Goal: Task Accomplishment & Management: Complete application form

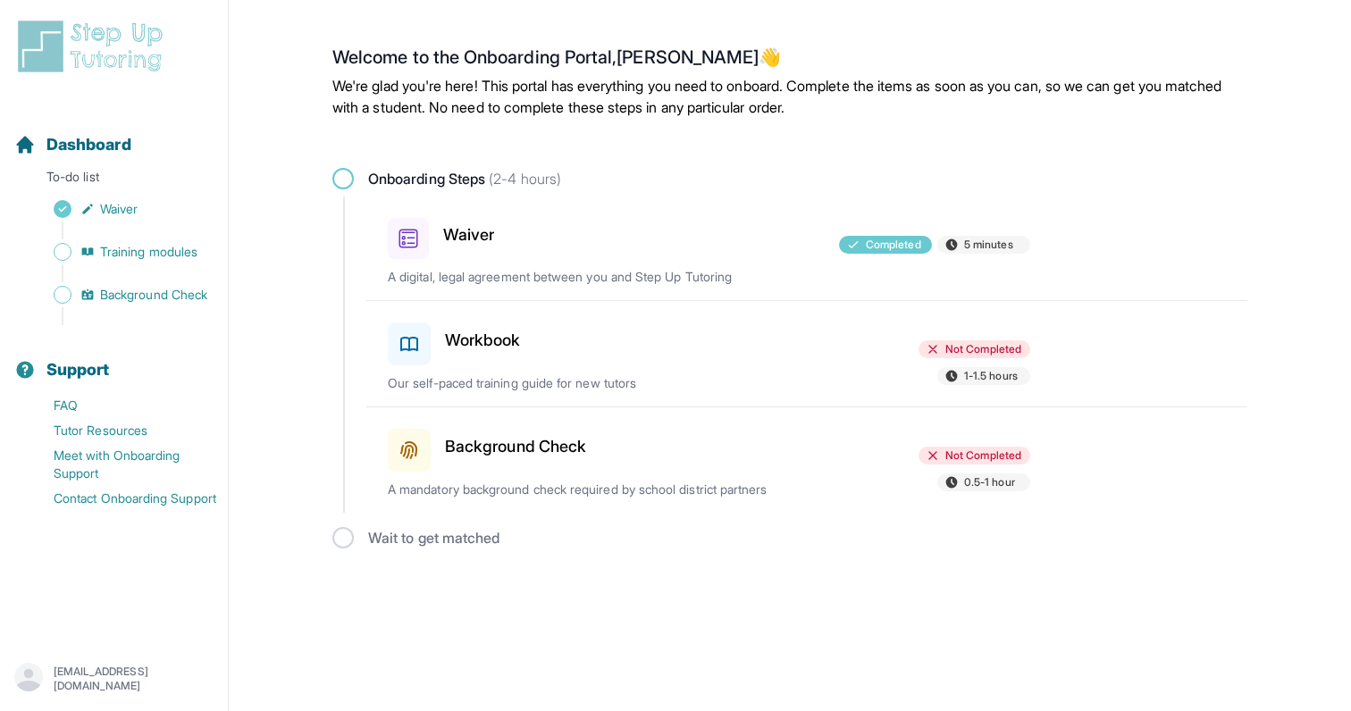
click at [558, 346] on div "Workbook" at bounding box center [492, 340] width 208 height 50
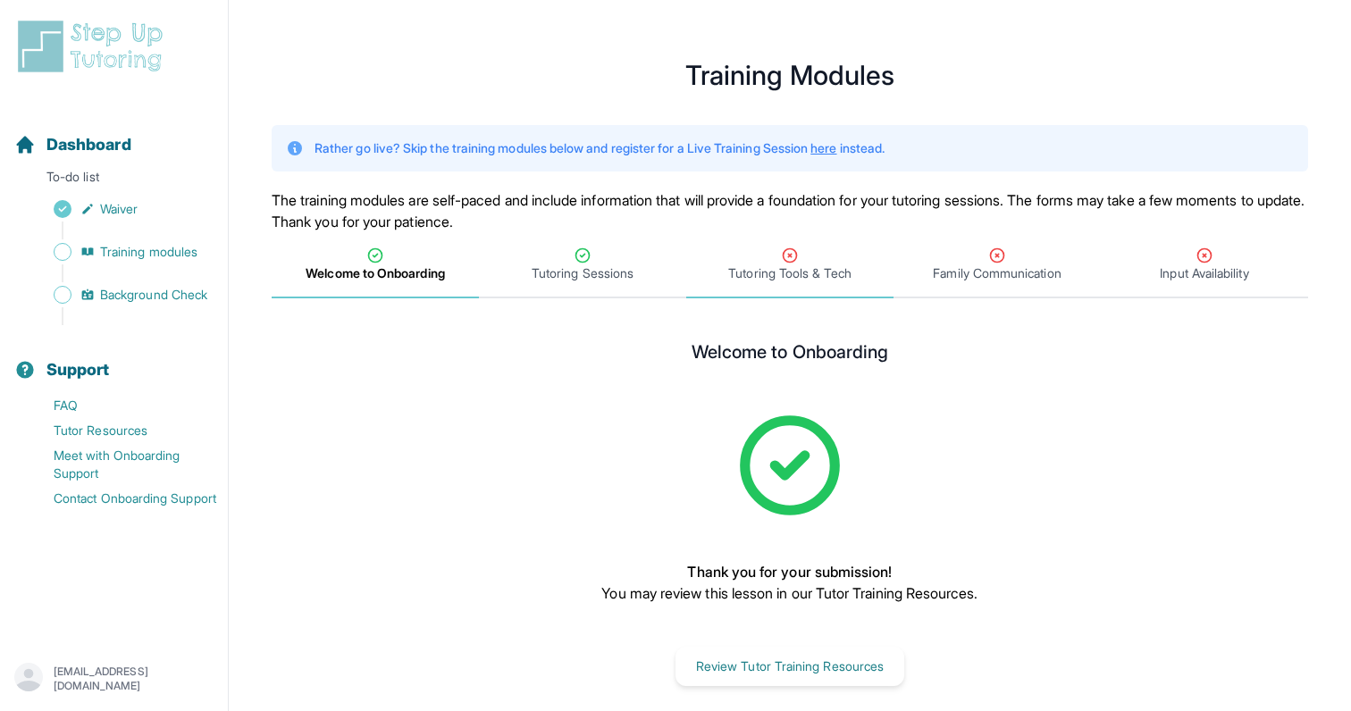
click at [795, 261] on icon "Tabs" at bounding box center [790, 256] width 18 height 18
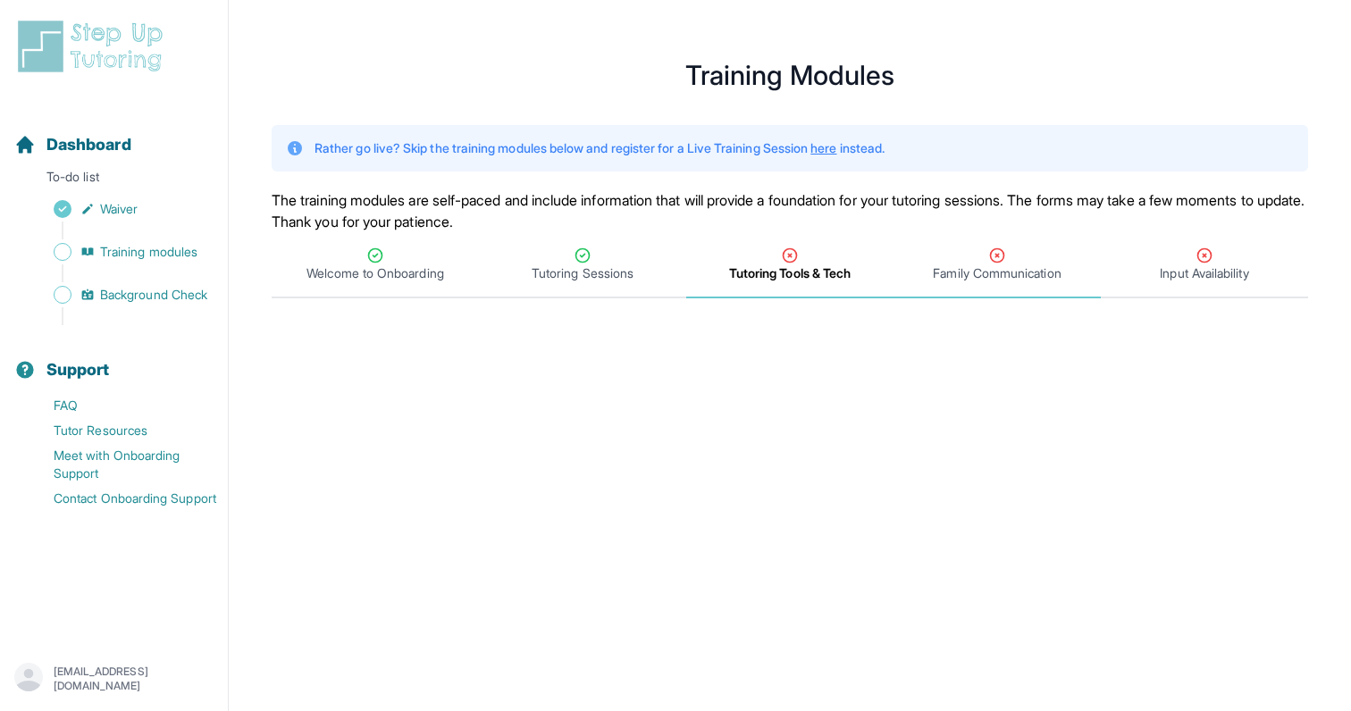
click at [966, 252] on div "Family Communication" at bounding box center [997, 265] width 200 height 36
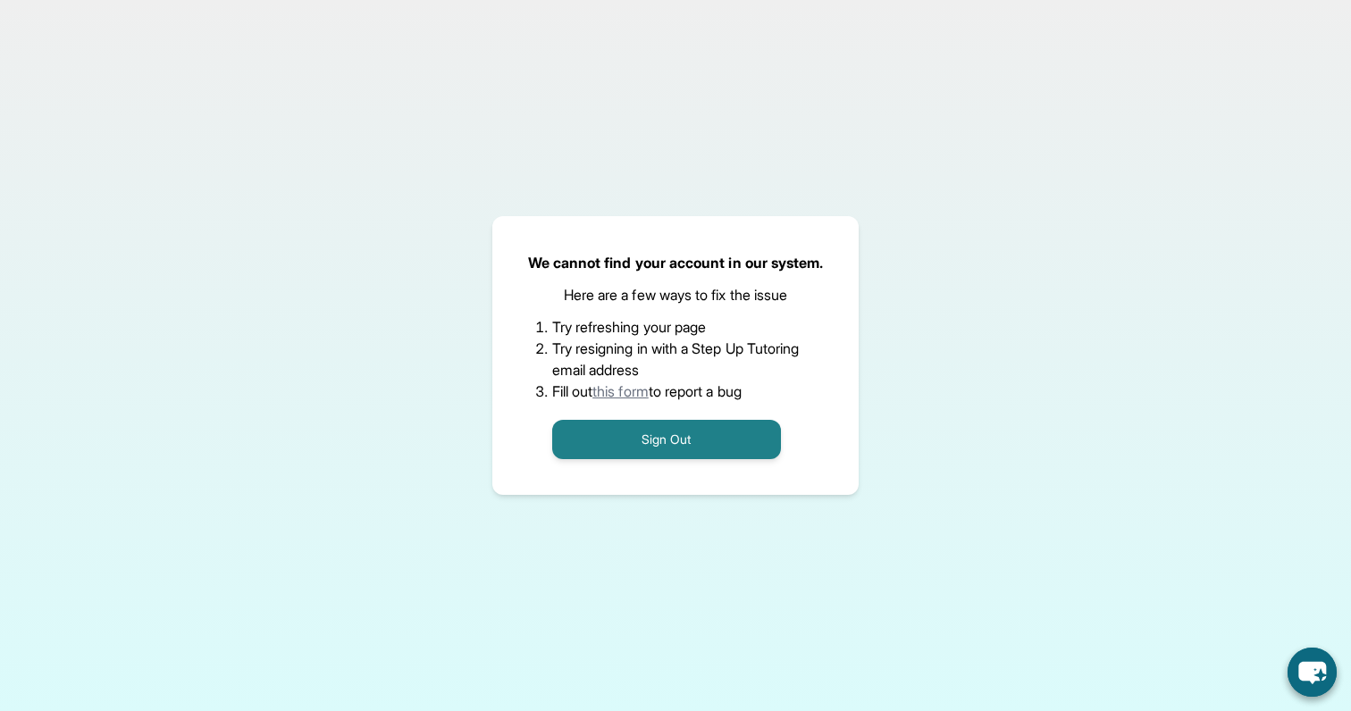
click at [626, 386] on link "this form" at bounding box center [621, 391] width 56 height 18
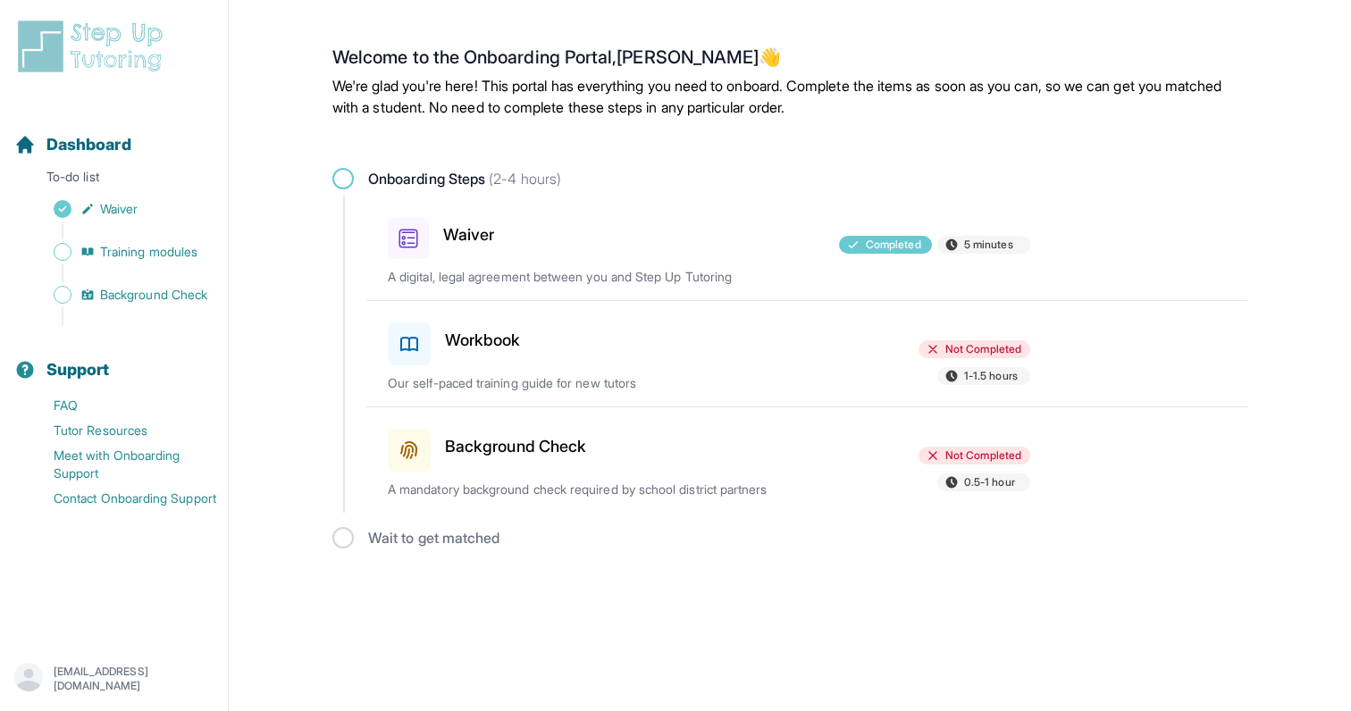
click at [791, 317] on div at bounding box center [709, 340] width 208 height 50
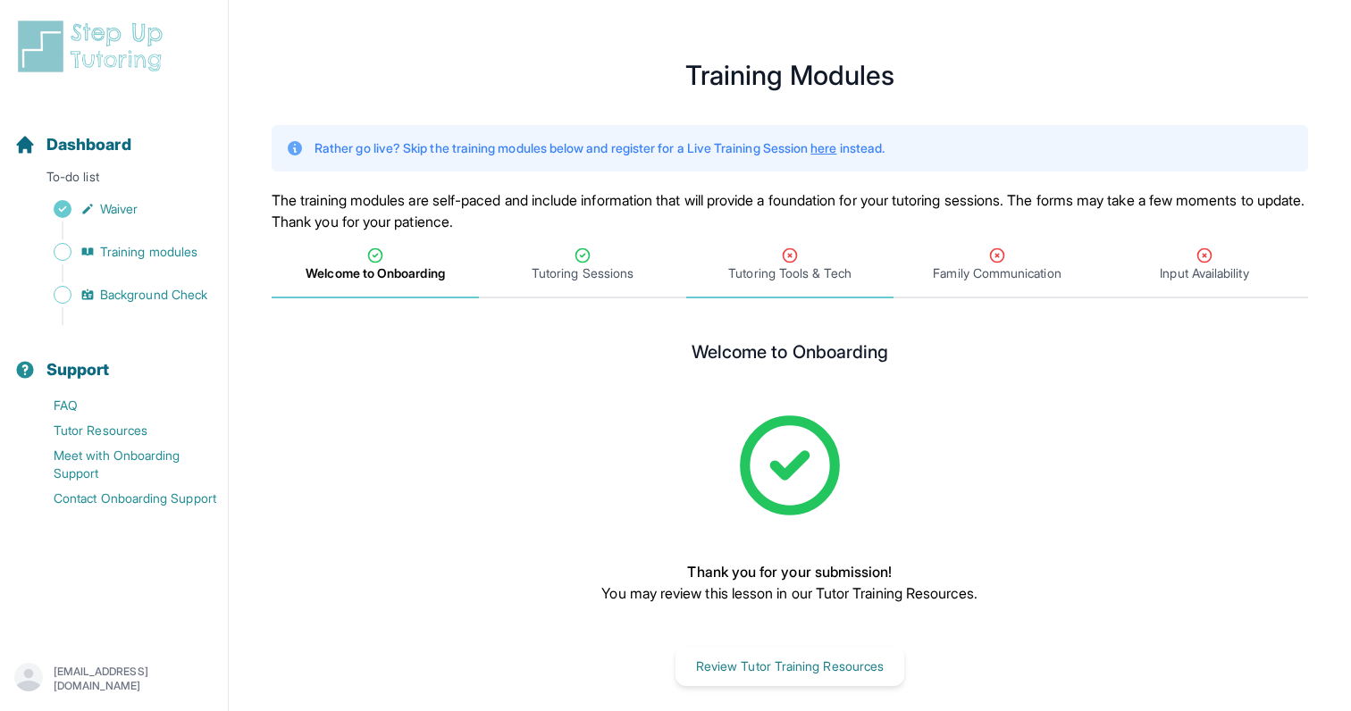
click at [804, 250] on div "Tutoring Tools & Tech" at bounding box center [790, 265] width 200 height 36
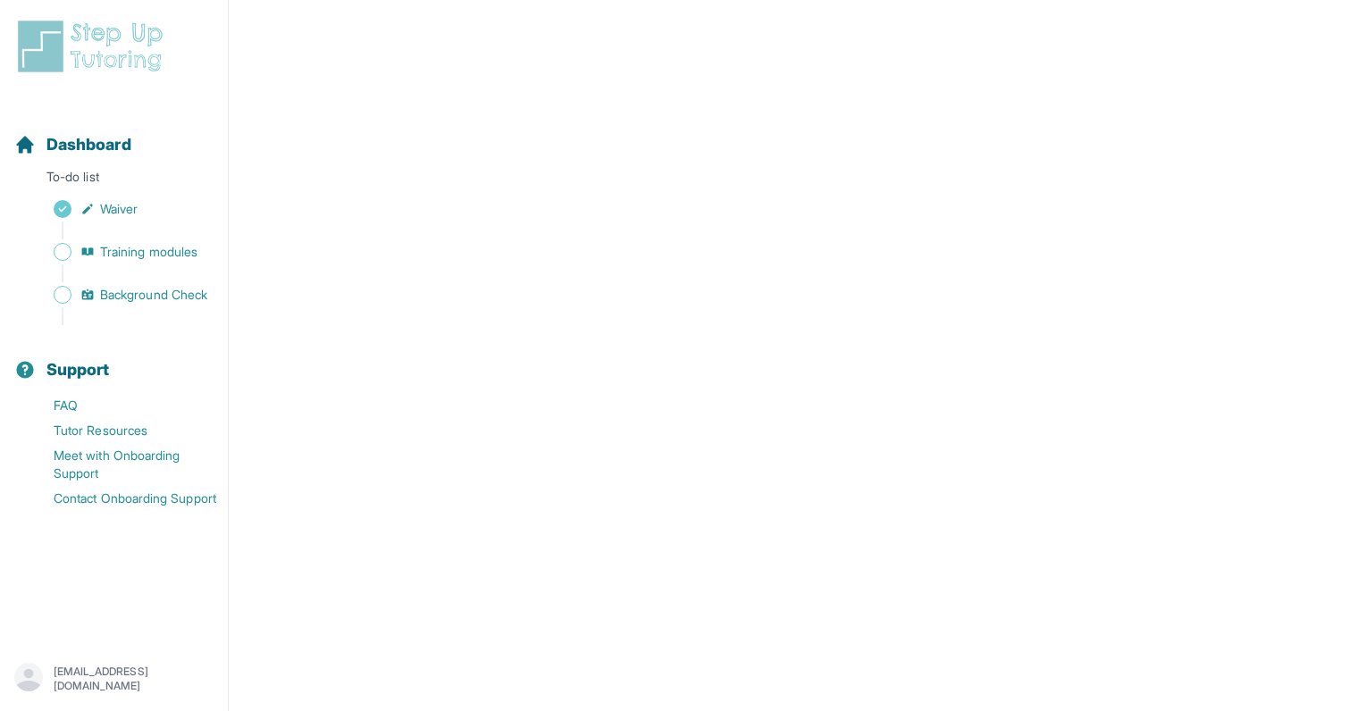
scroll to position [745, 0]
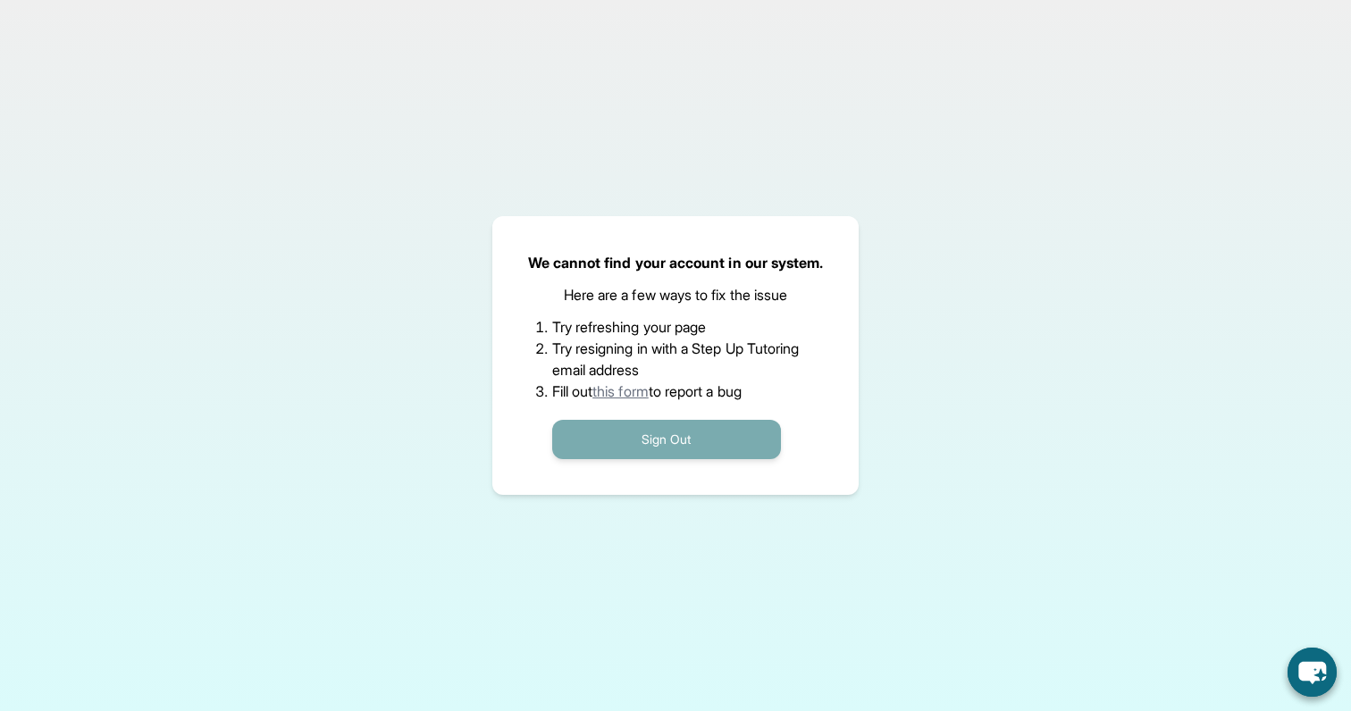
click at [652, 452] on button "Sign Out" at bounding box center [666, 439] width 229 height 39
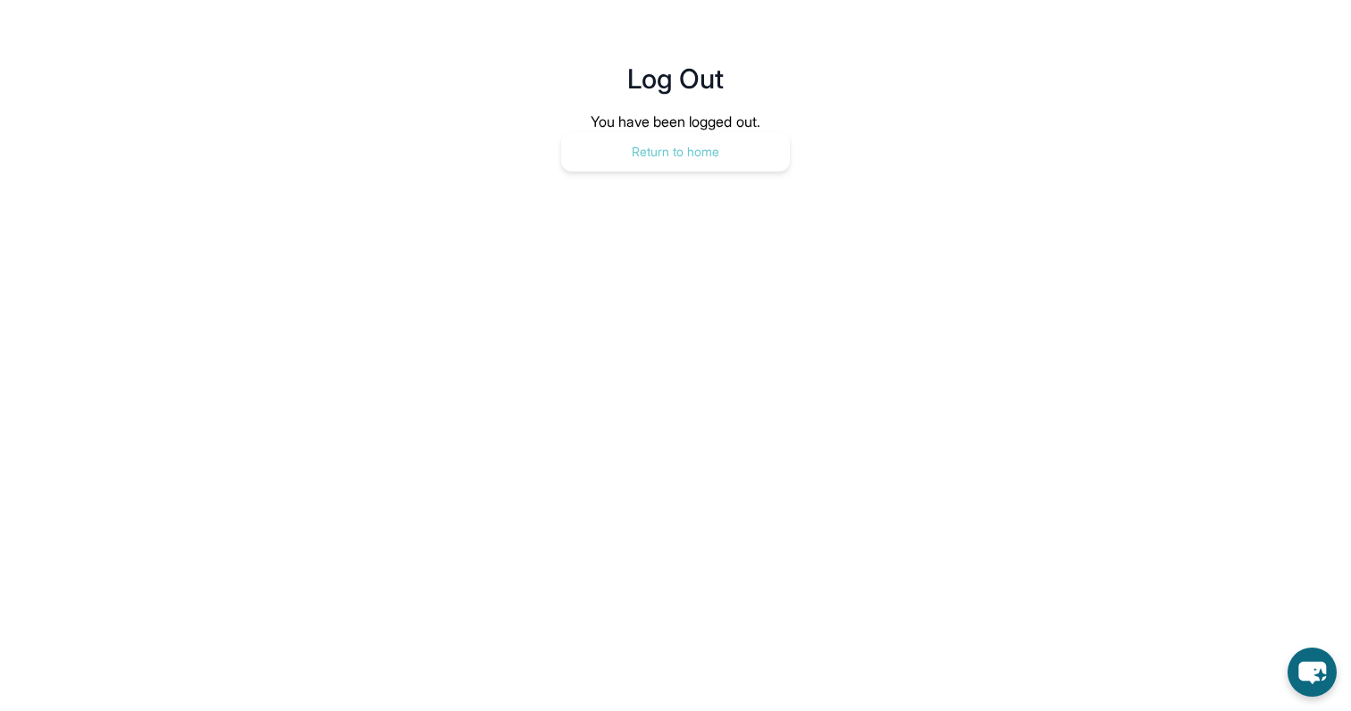
click at [732, 156] on button "Return to home" at bounding box center [675, 151] width 229 height 39
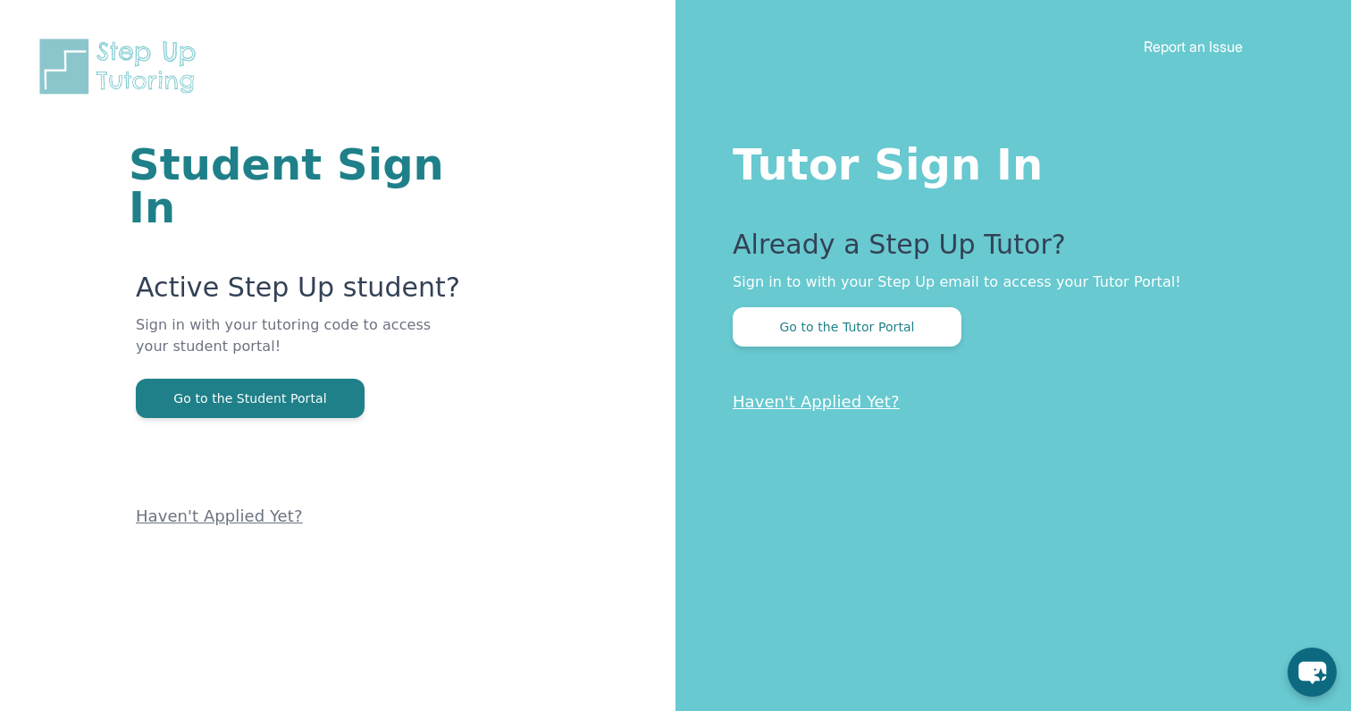
click at [835, 408] on link "Haven't Applied Yet?" at bounding box center [816, 401] width 167 height 19
click at [277, 379] on button "Go to the Student Portal" at bounding box center [250, 398] width 229 height 39
click at [813, 330] on button "Go to the Tutor Portal" at bounding box center [847, 326] width 229 height 39
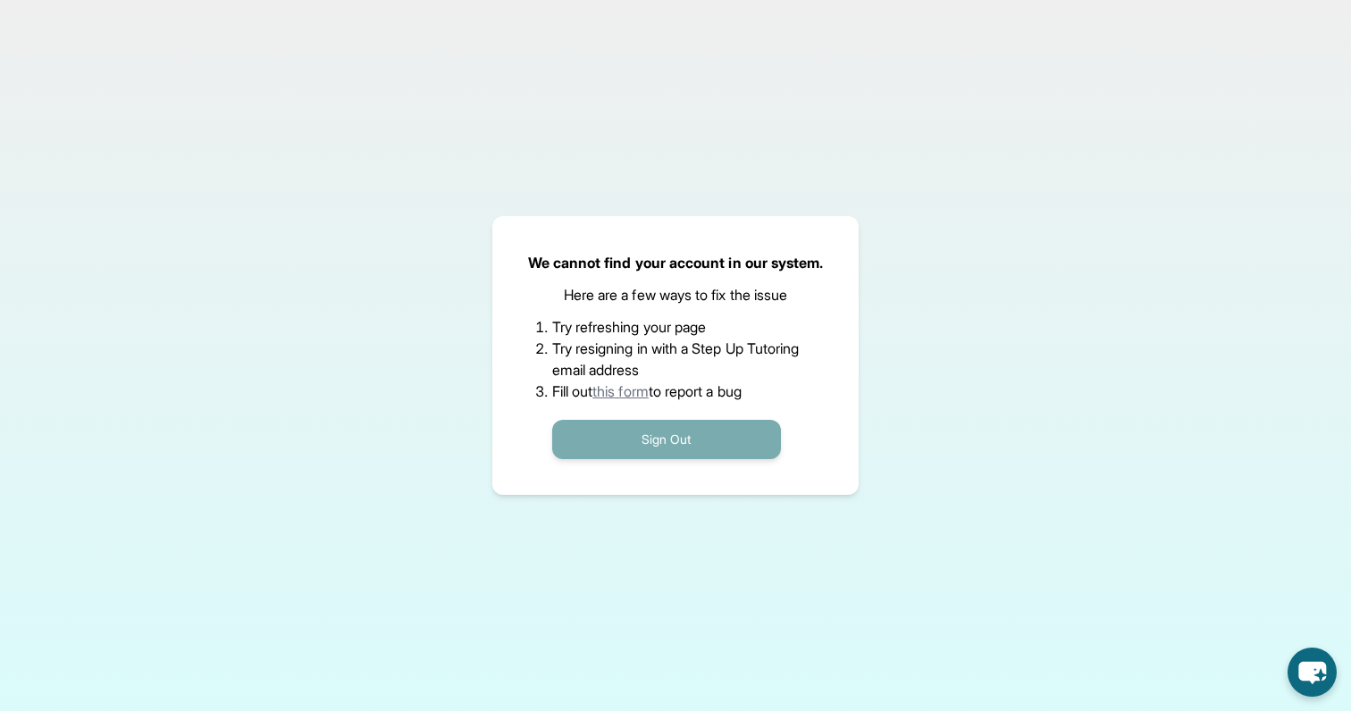
click at [708, 453] on button "Sign Out" at bounding box center [666, 439] width 229 height 39
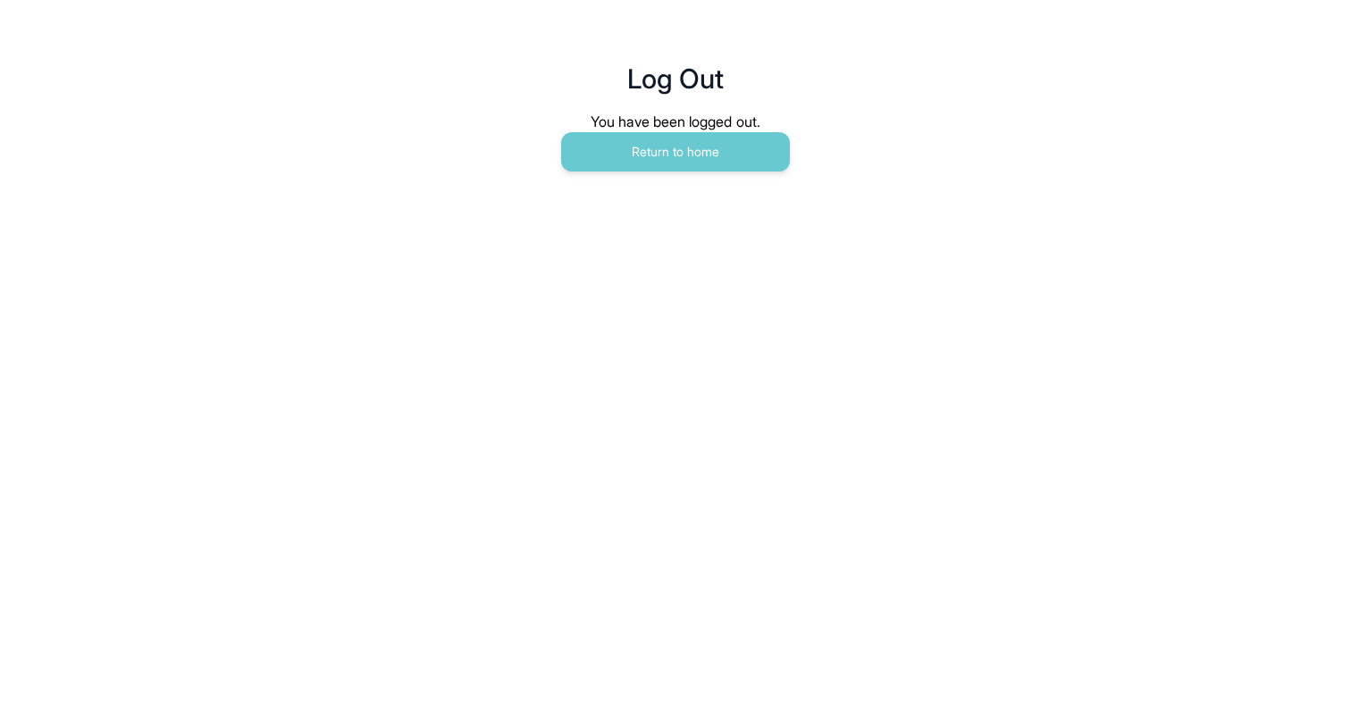
click at [701, 179] on main "Log Out You have been logged out. Return to home" at bounding box center [675, 98] width 915 height 197
click at [684, 158] on button "Return to home" at bounding box center [675, 151] width 229 height 39
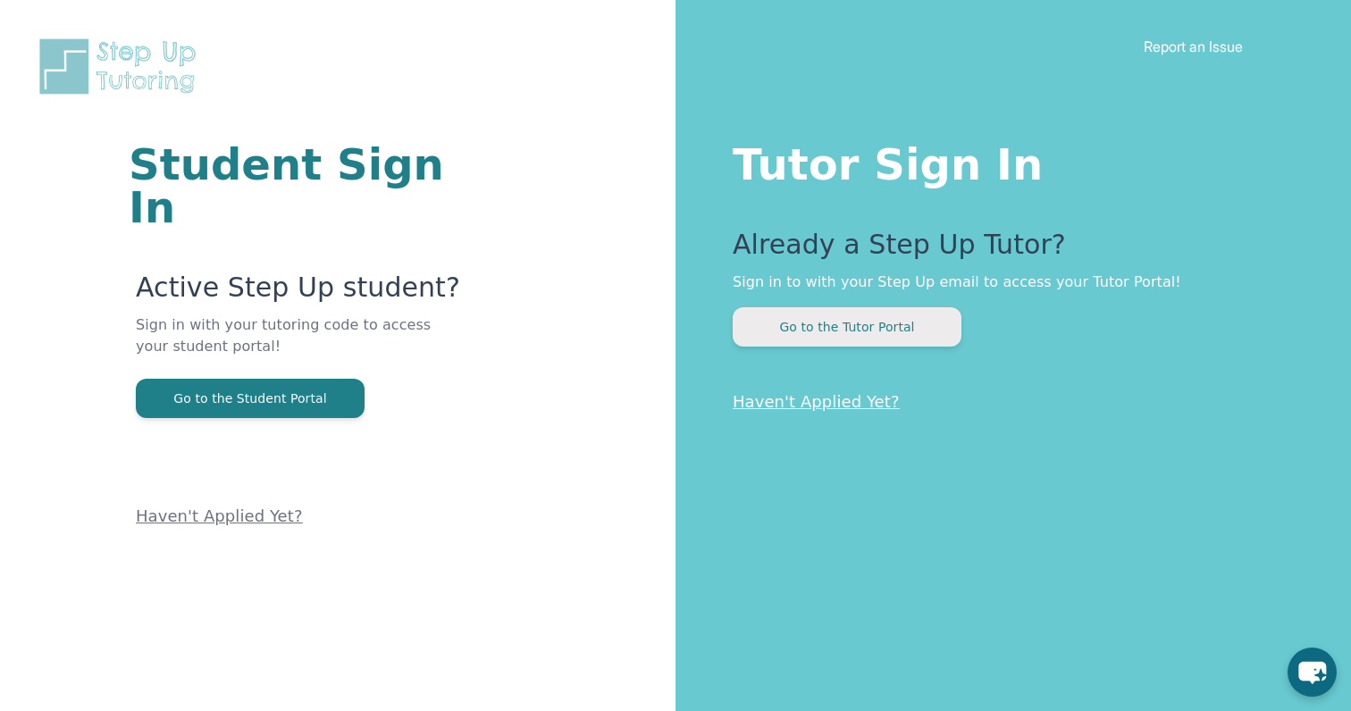
click at [820, 324] on button "Go to the Tutor Portal" at bounding box center [847, 326] width 229 height 39
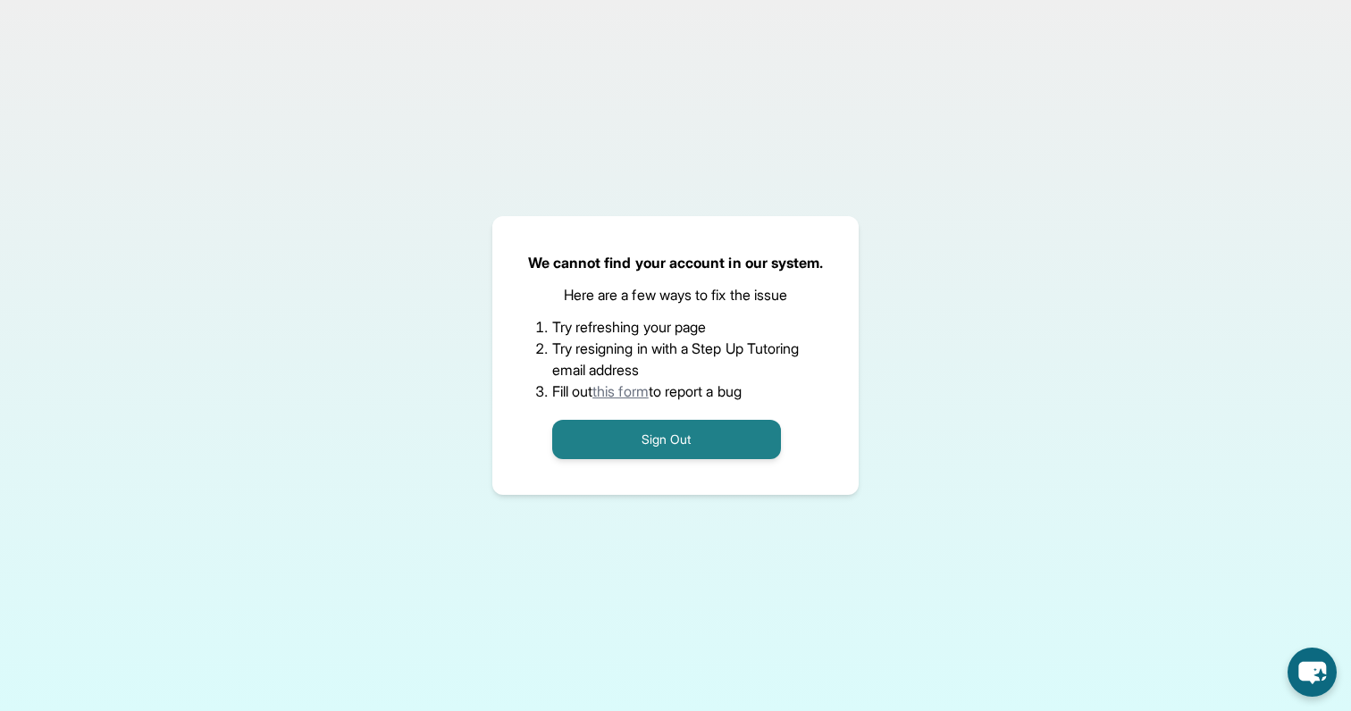
click at [623, 394] on link "this form" at bounding box center [621, 391] width 56 height 18
